Goal: Find specific page/section: Find specific page/section

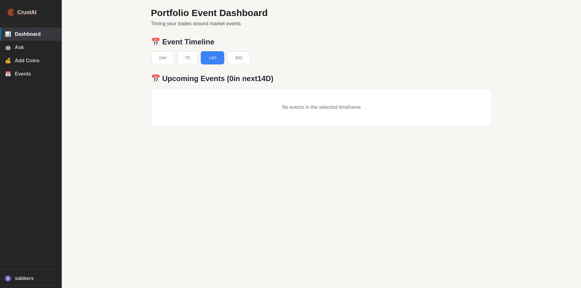
click at [107, 73] on div "Portfolio Event Dashboard Timing your trades around market events 📅 Event Timel…" at bounding box center [321, 144] width 519 height 288
click at [29, 12] on span "CrustAI" at bounding box center [26, 12] width 19 height 9
click at [107, 28] on div "Portfolio Event Dashboard Timing your trades around market events 📅 Event Timel…" at bounding box center [321, 144] width 519 height 288
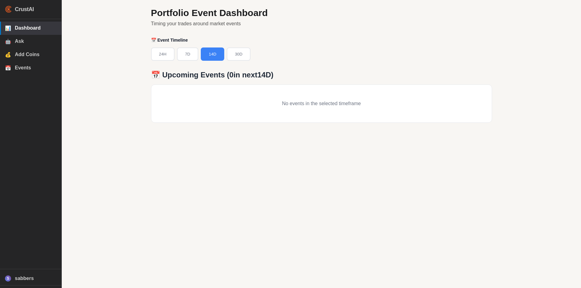
click at [447, 67] on div "Portfolio Event Dashboard Timing your trades around market events 📅 Event Timel…" at bounding box center [322, 70] width 356 height 140
click at [416, 45] on div "📅 Event Timeline 24H 7D 14D 30D" at bounding box center [321, 49] width 341 height 23
click at [448, 43] on div "📅 Event Timeline 24H 7D 14D 30D" at bounding box center [321, 49] width 341 height 23
click at [383, 13] on h1 "Portfolio Event Dashboard" at bounding box center [321, 12] width 341 height 11
click at [490, 57] on div "24H 7D 14D 30D" at bounding box center [321, 54] width 341 height 13
